Goal: Task Accomplishment & Management: Manage account settings

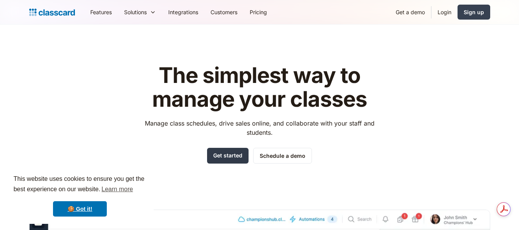
click at [224, 157] on link "Get started" at bounding box center [227, 156] width 41 height 16
click at [444, 8] on link "Login" at bounding box center [444, 11] width 26 height 17
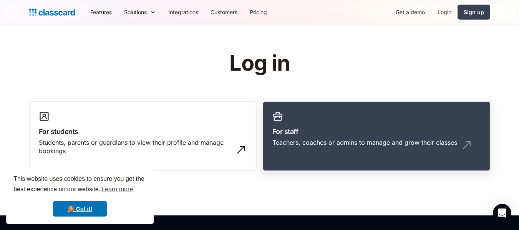
click at [352, 131] on h3 "For staff" at bounding box center [376, 131] width 208 height 10
